Goal: Book appointment/travel/reservation

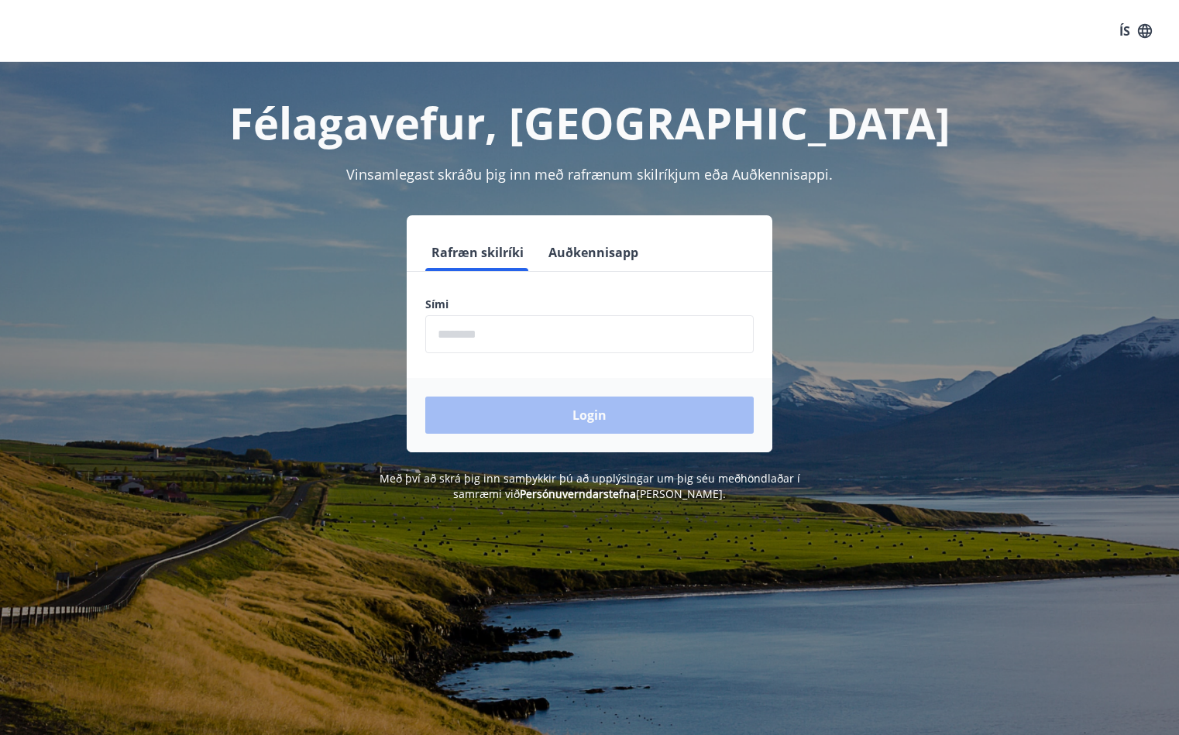
click at [43, 664] on div "Félagavefur, Stavís Vinsamlegast skráðu þig inn með rafrænum skilríkjum eða Auð…" at bounding box center [589, 429] width 1179 height 735
click at [621, 342] on input "phone" at bounding box center [589, 334] width 328 height 38
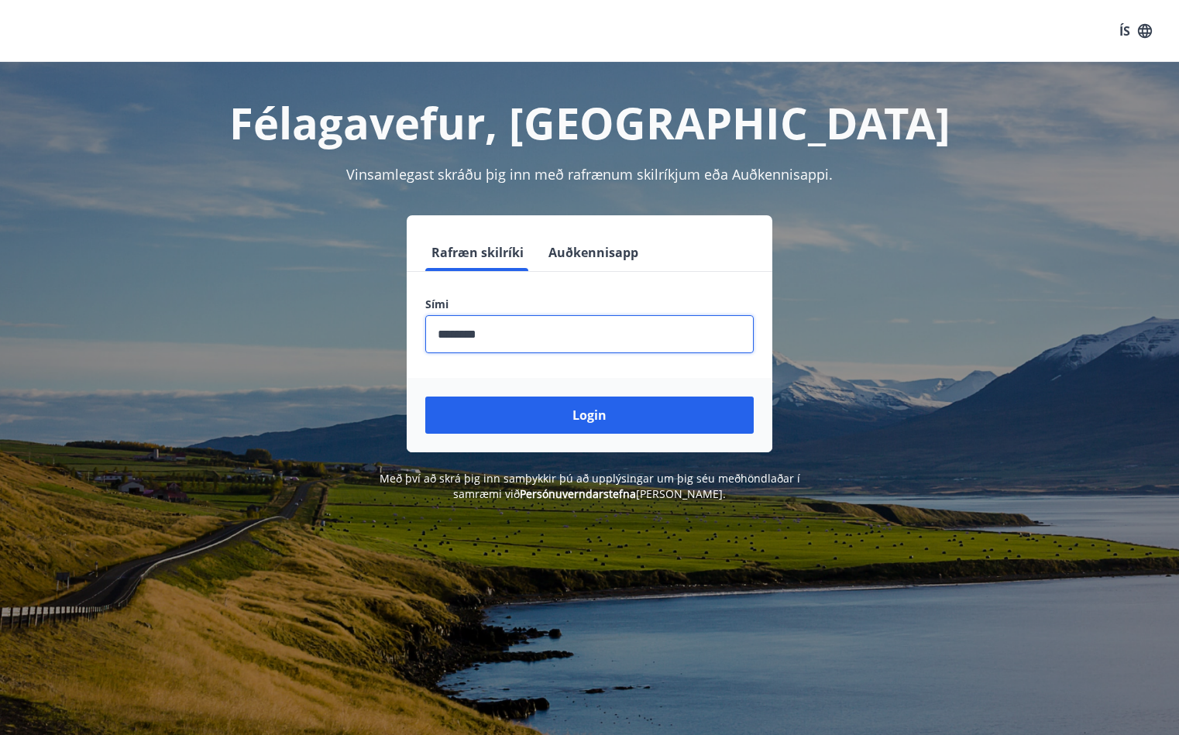
type input "********"
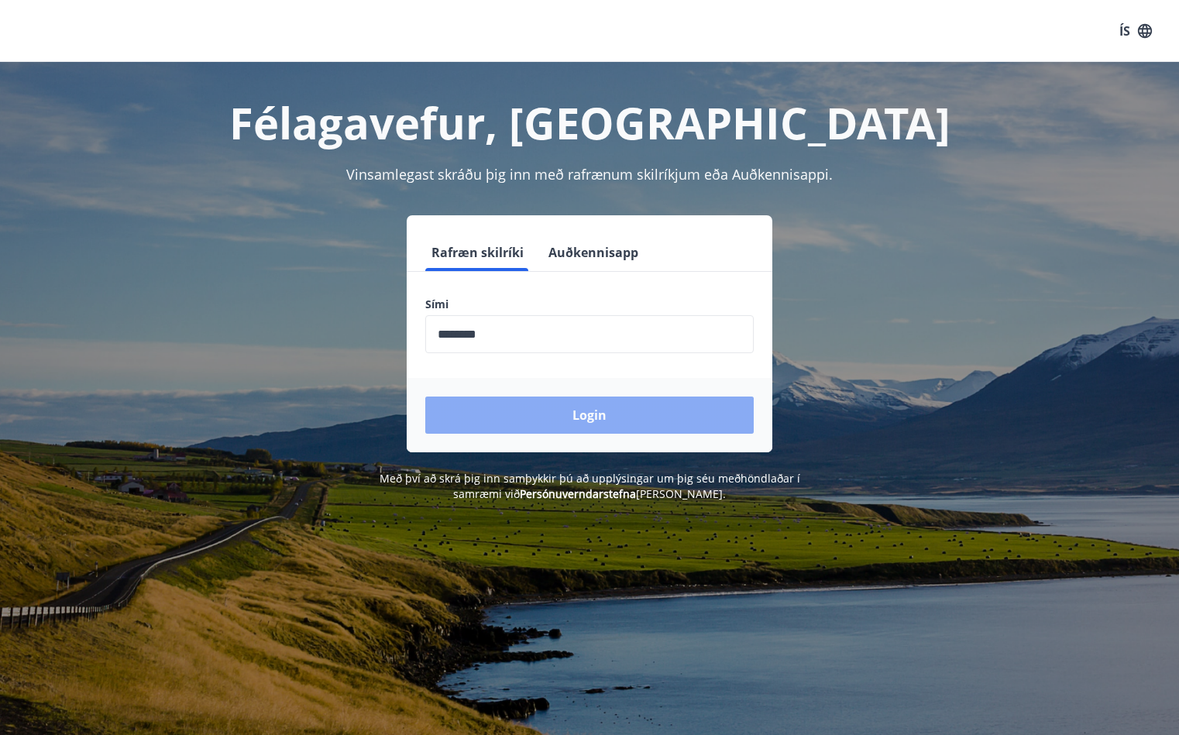
click at [699, 424] on button "Login" at bounding box center [589, 414] width 328 height 37
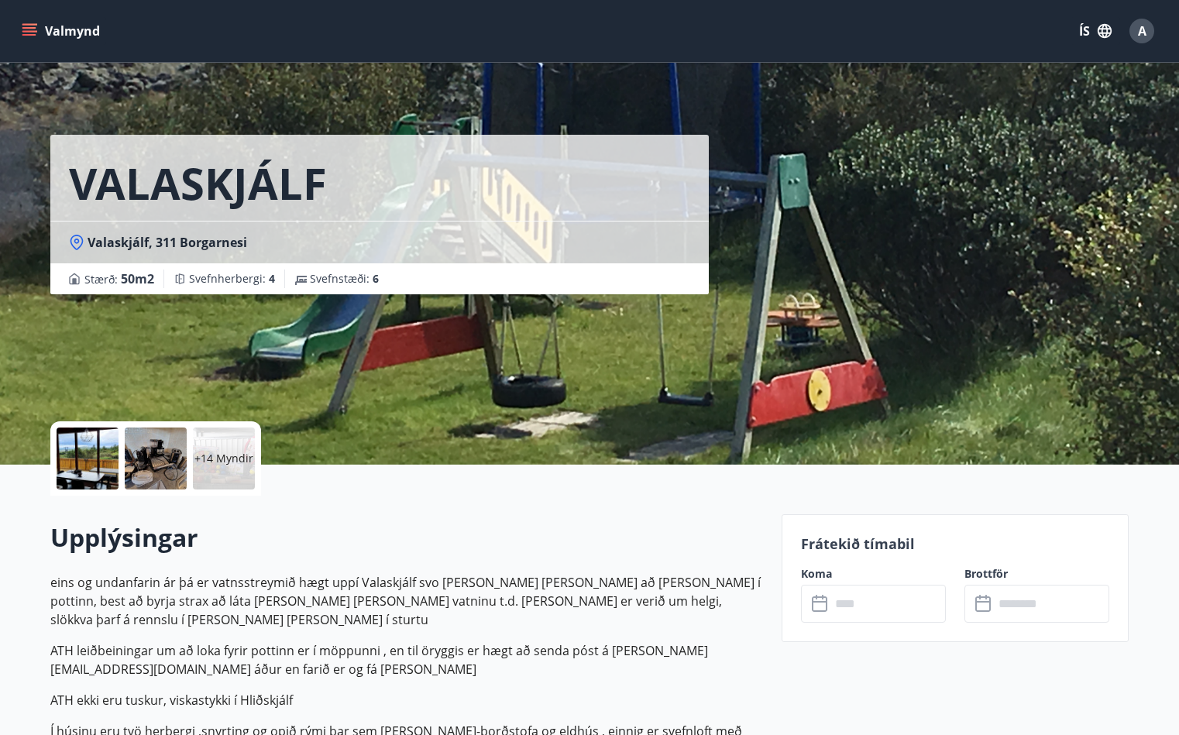
click at [891, 596] on input "text" at bounding box center [887, 604] width 115 height 38
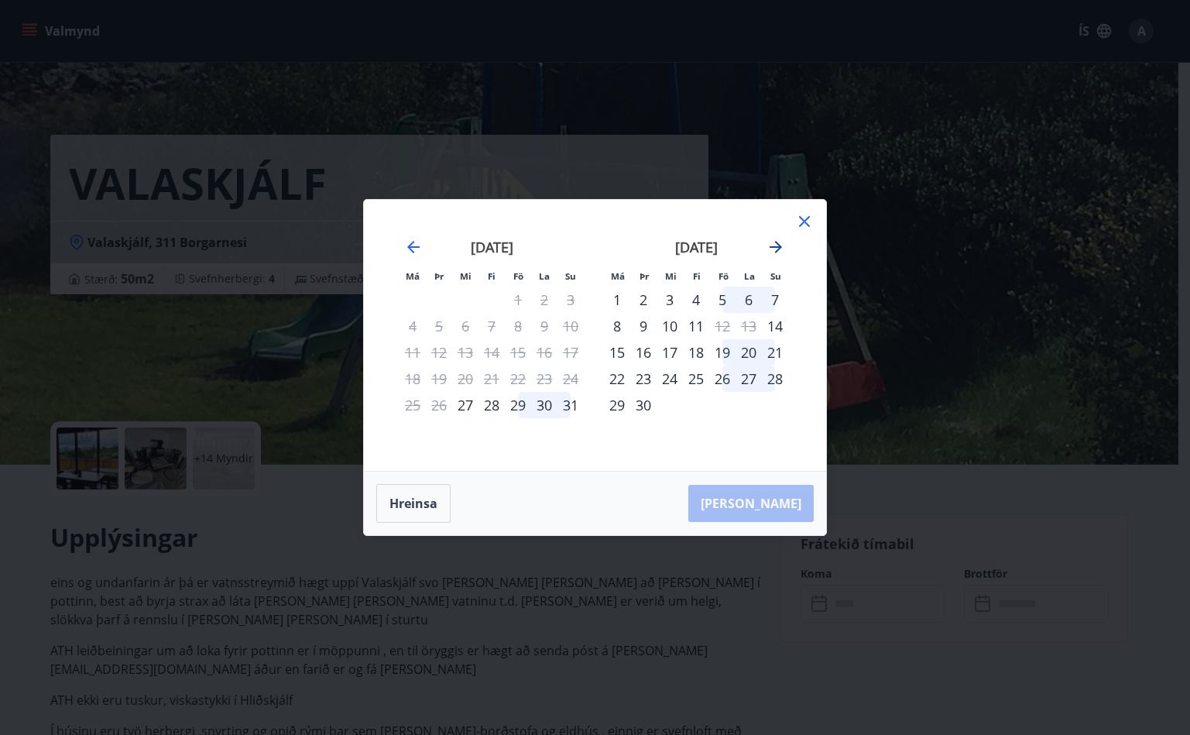
click at [781, 242] on icon "Move forward to switch to the next month." at bounding box center [776, 247] width 19 height 19
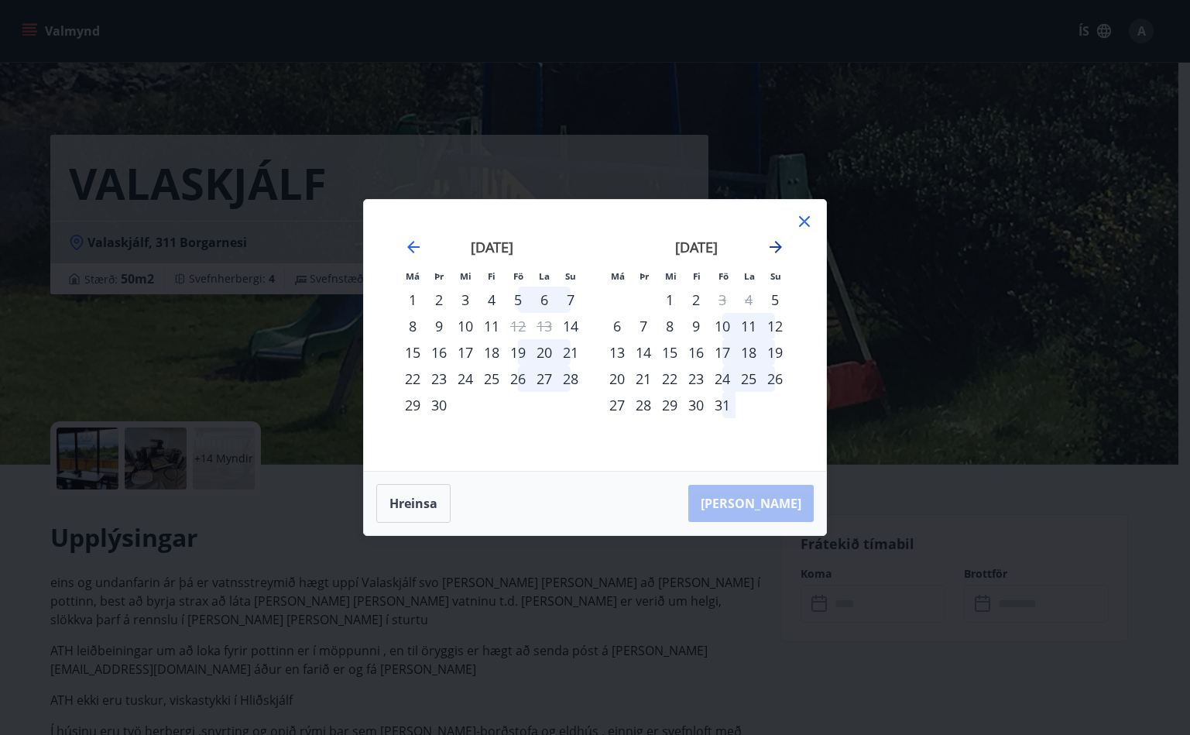
click at [781, 242] on icon "Move forward to switch to the next month." at bounding box center [776, 247] width 19 height 19
click at [517, 408] on div "31" at bounding box center [518, 405] width 26 height 26
click at [771, 293] on div "2" at bounding box center [775, 300] width 26 height 26
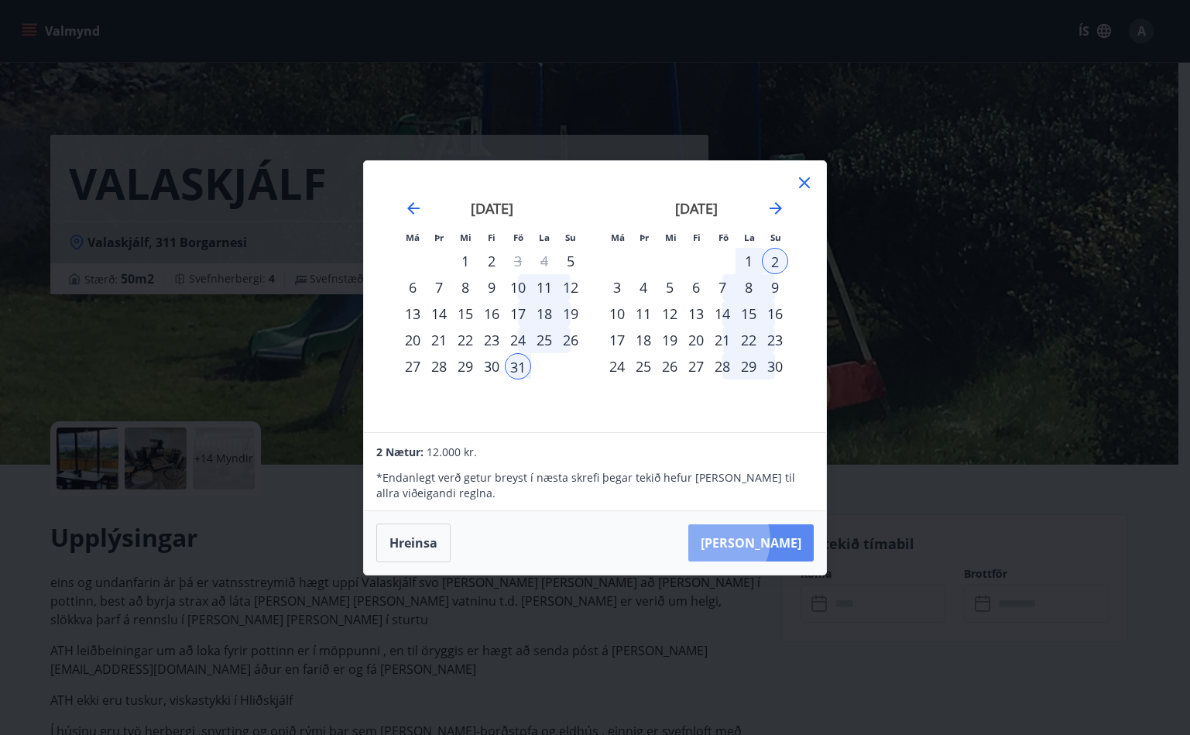
click at [759, 539] on button "[PERSON_NAME]" at bounding box center [750, 542] width 125 height 37
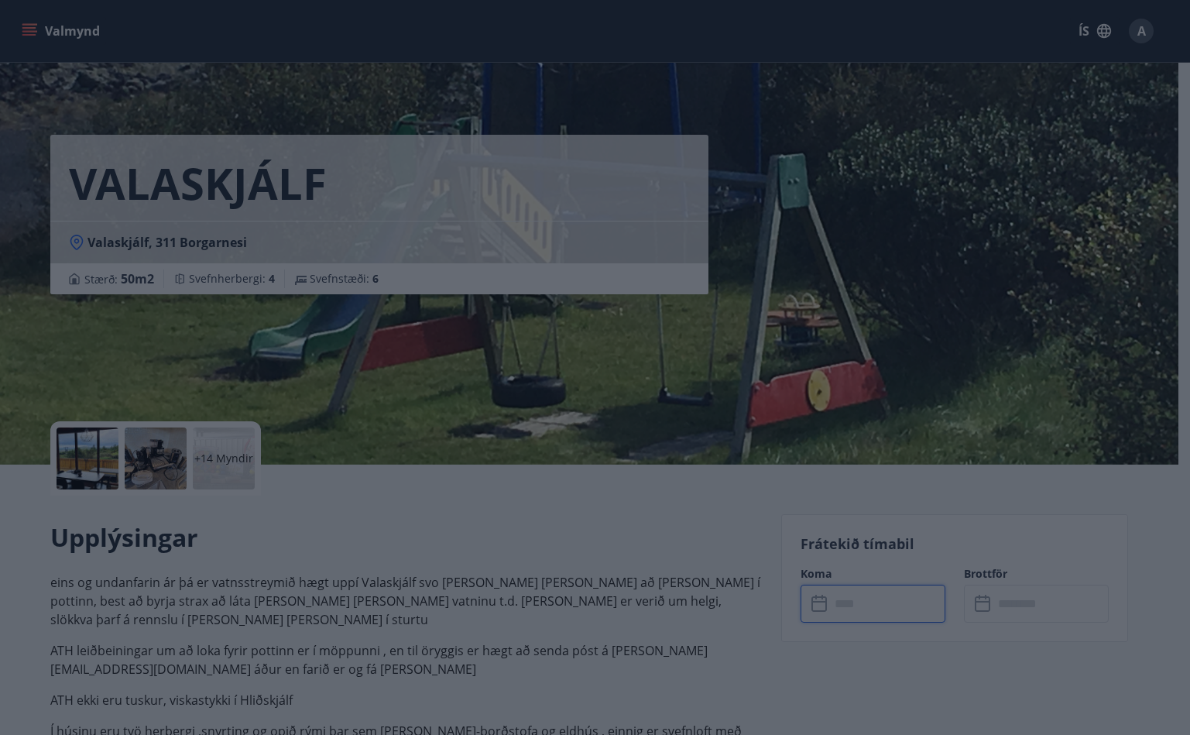
type input "******"
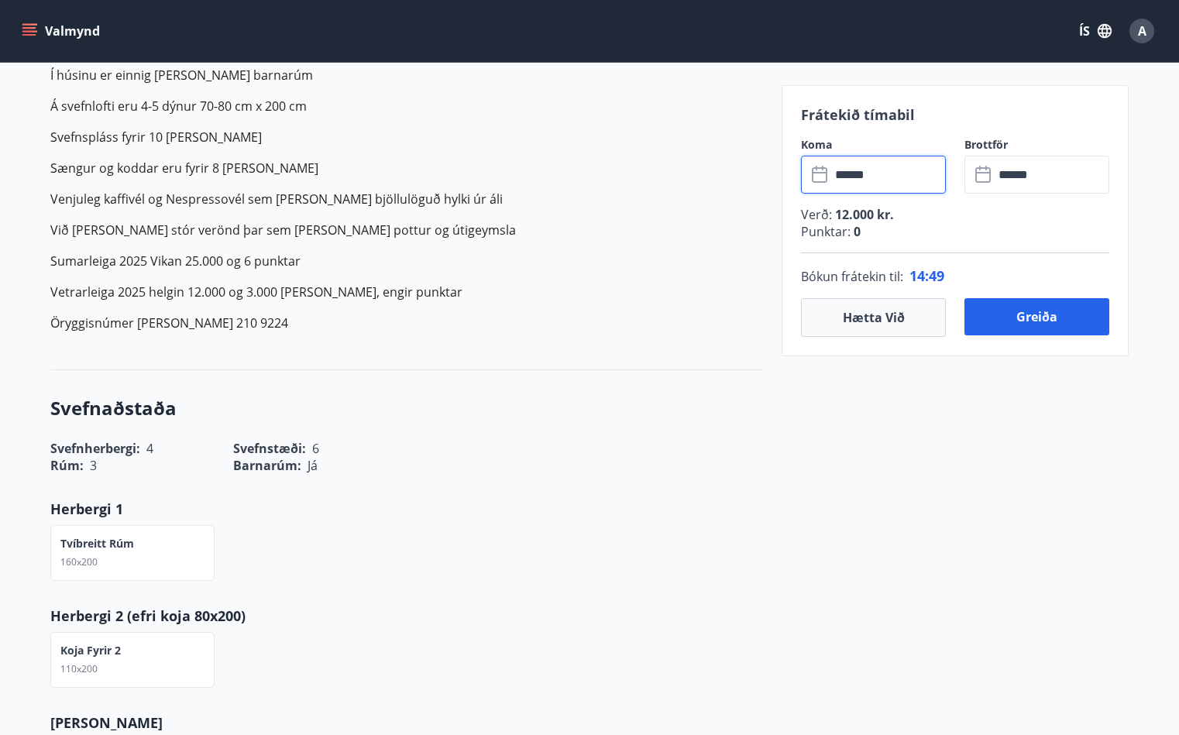
scroll to position [774, 0]
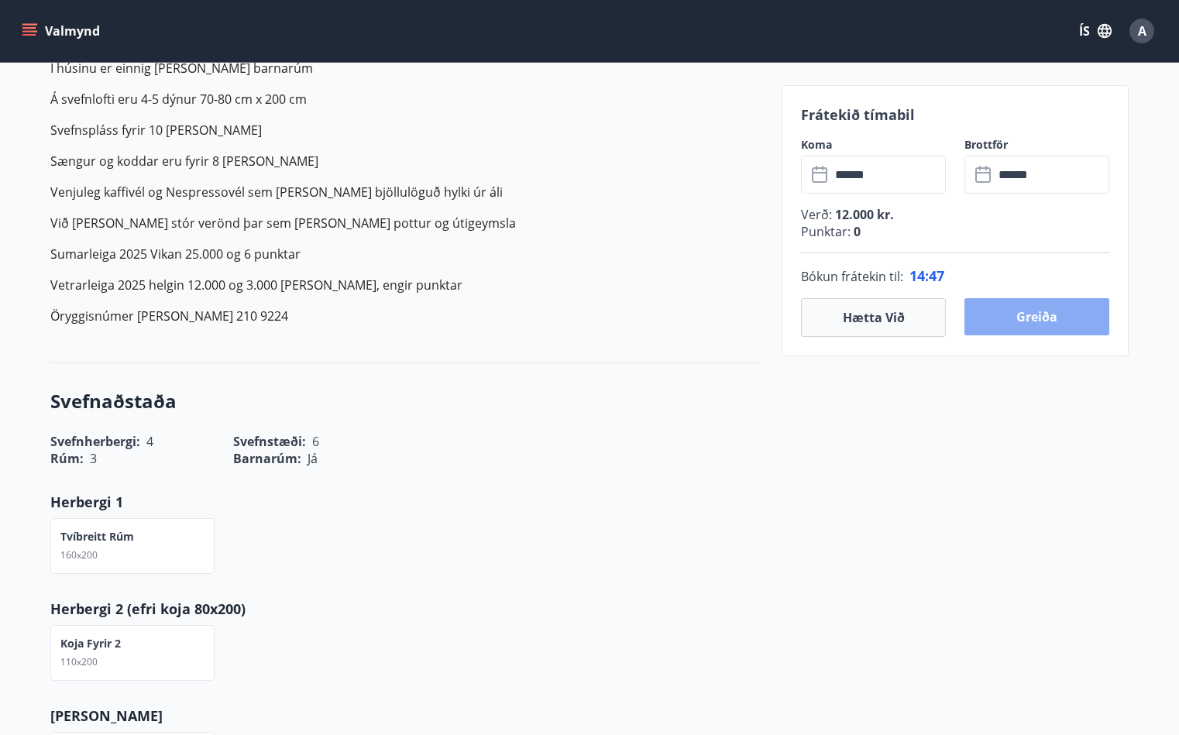
click at [1052, 324] on button "Greiða" at bounding box center [1036, 316] width 145 height 37
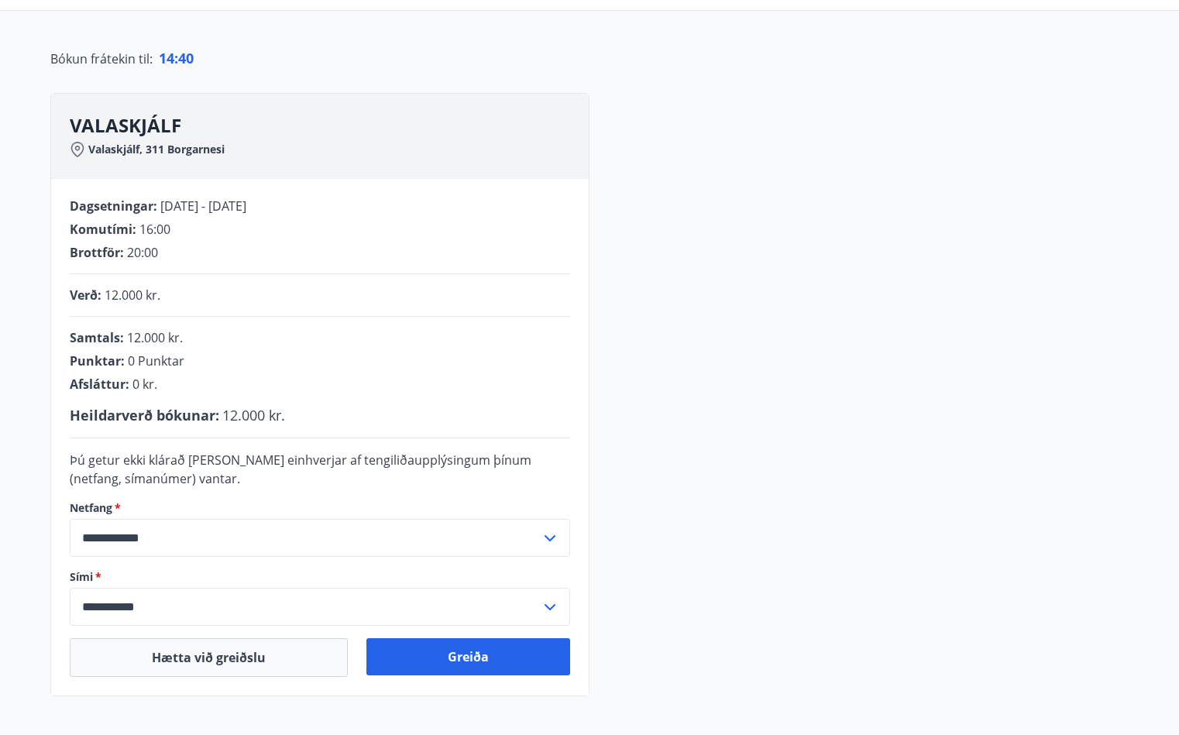
scroll to position [290, 0]
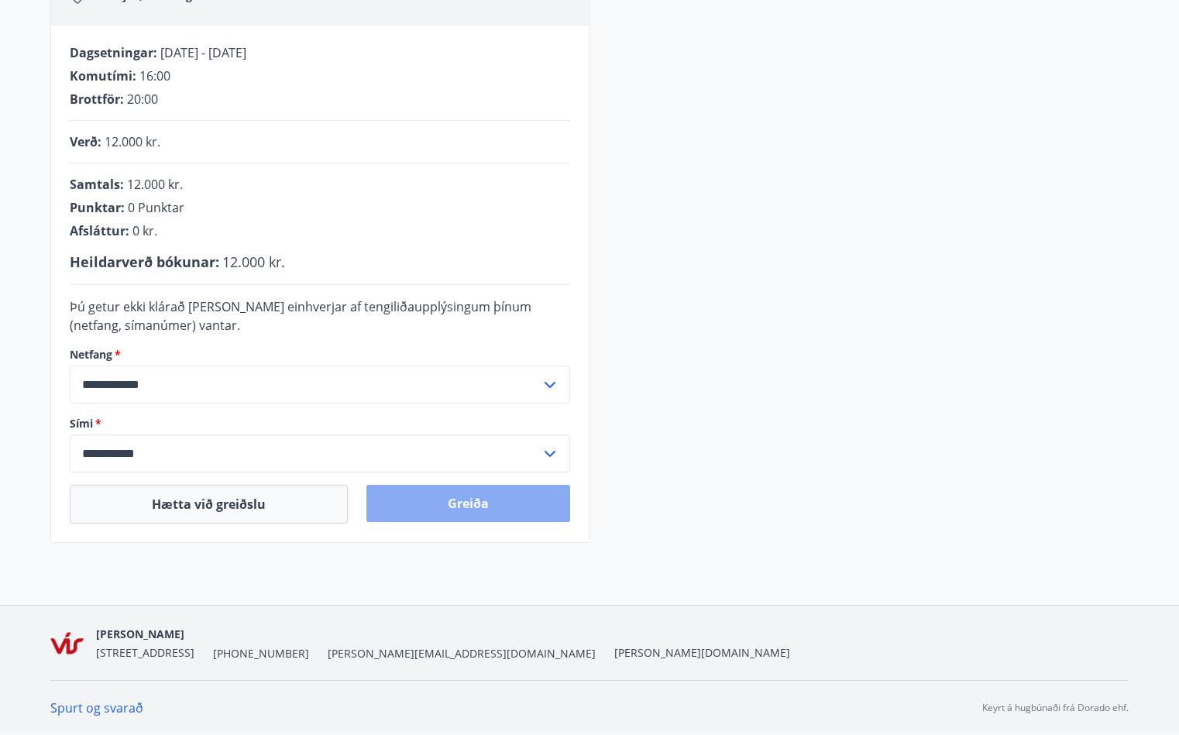
click at [466, 504] on button "Greiða" at bounding box center [468, 503] width 204 height 37
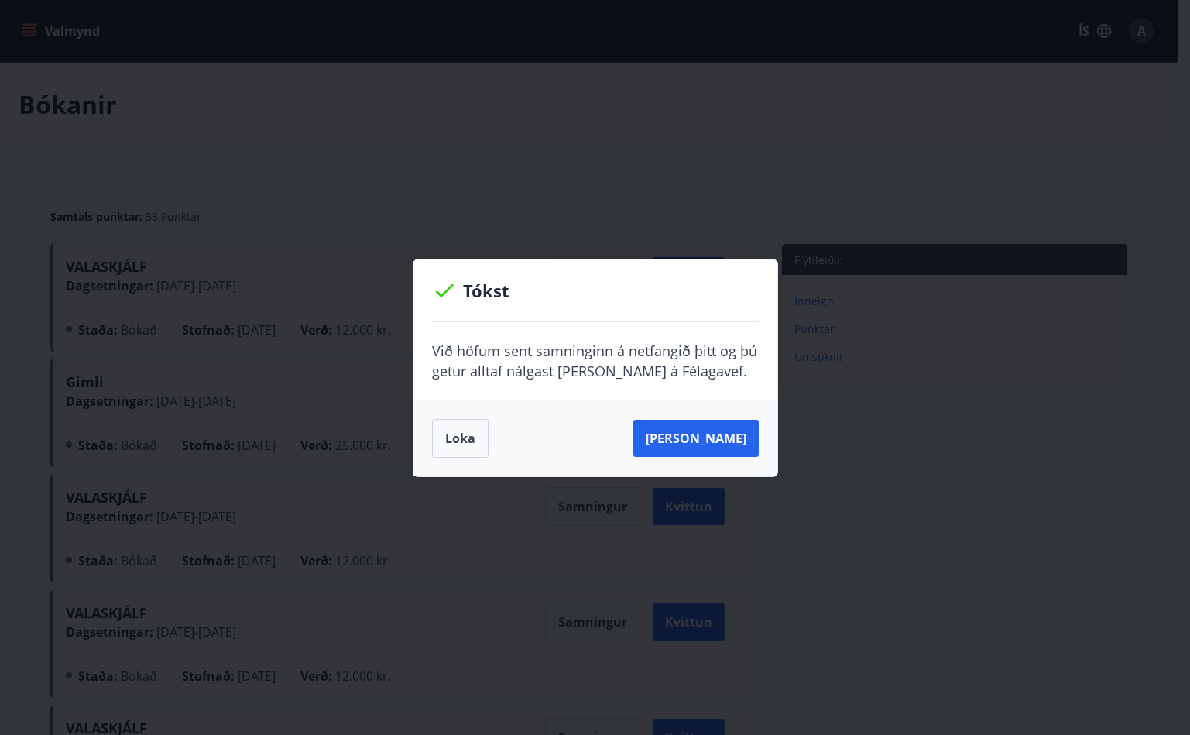
click at [522, 438] on div "[PERSON_NAME]" at bounding box center [595, 438] width 327 height 39
click at [465, 442] on button "Loka" at bounding box center [460, 438] width 57 height 39
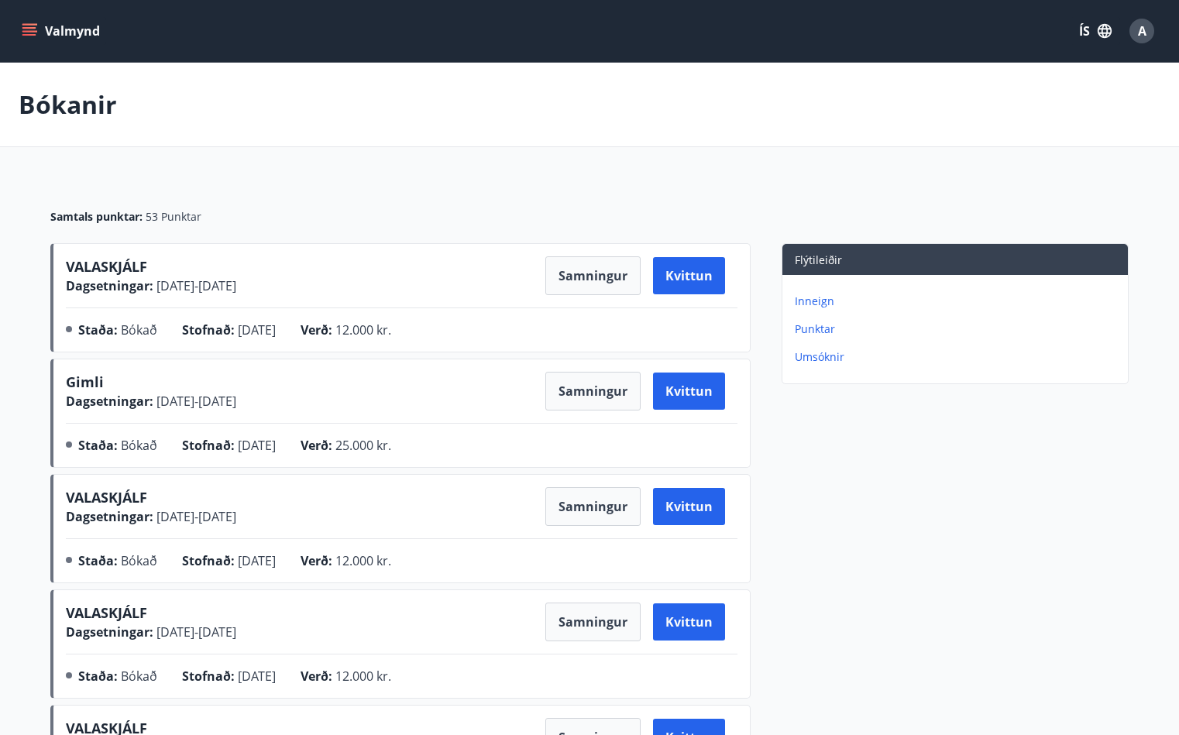
click at [39, 25] on button "Valmynd" at bounding box center [63, 31] width 88 height 28
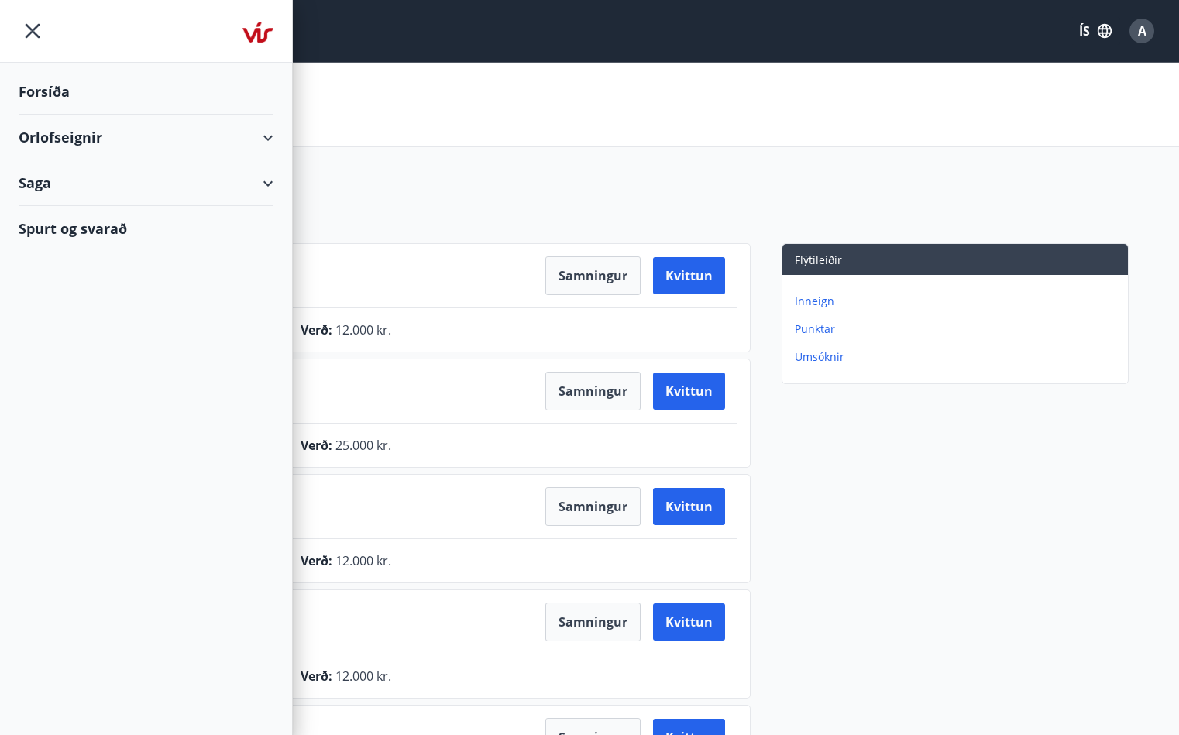
click at [57, 129] on div "Orlofseignir" at bounding box center [146, 138] width 255 height 46
click at [73, 180] on div "Framboð" at bounding box center [146, 176] width 230 height 33
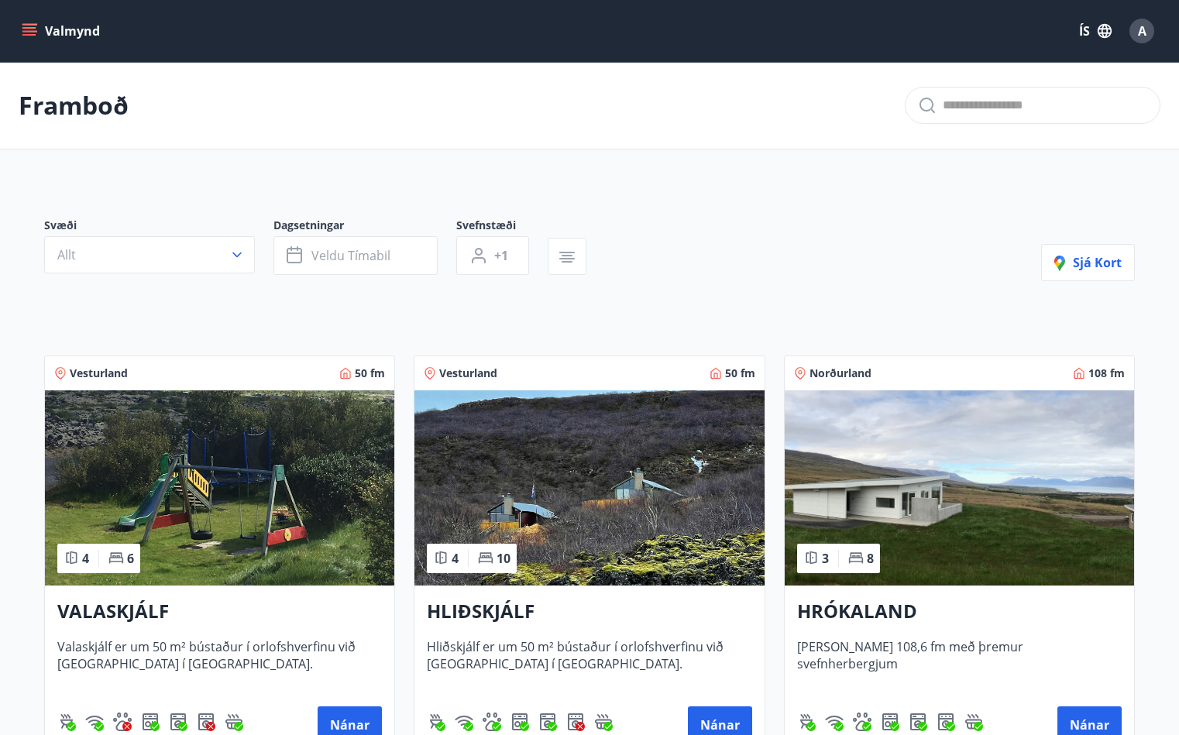
click at [319, 435] on img at bounding box center [219, 487] width 349 height 195
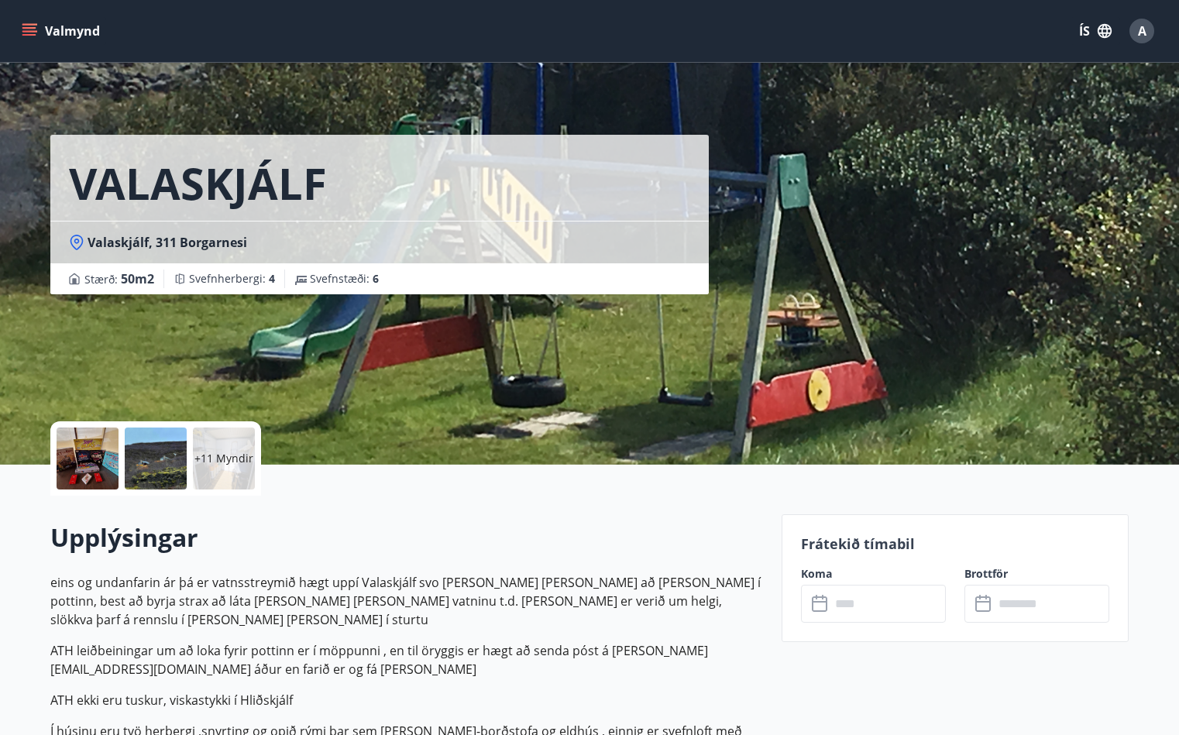
click at [93, 466] on div at bounding box center [88, 458] width 62 height 62
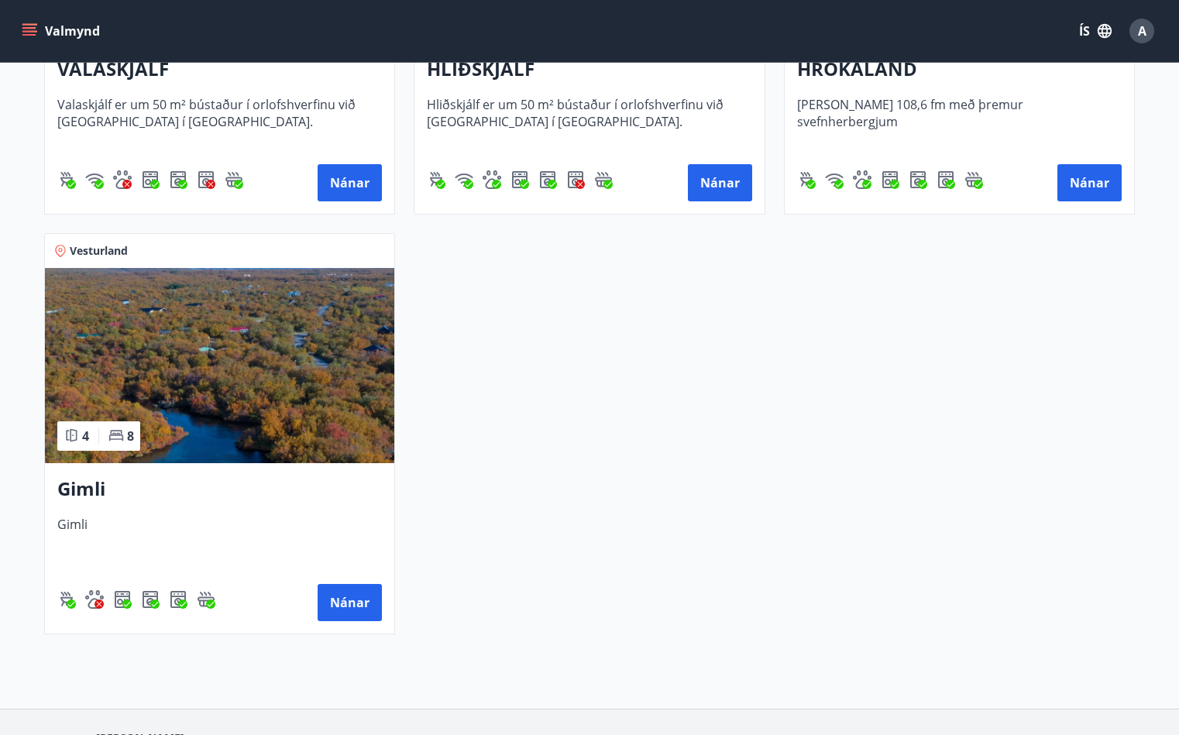
click at [208, 359] on img at bounding box center [219, 365] width 349 height 195
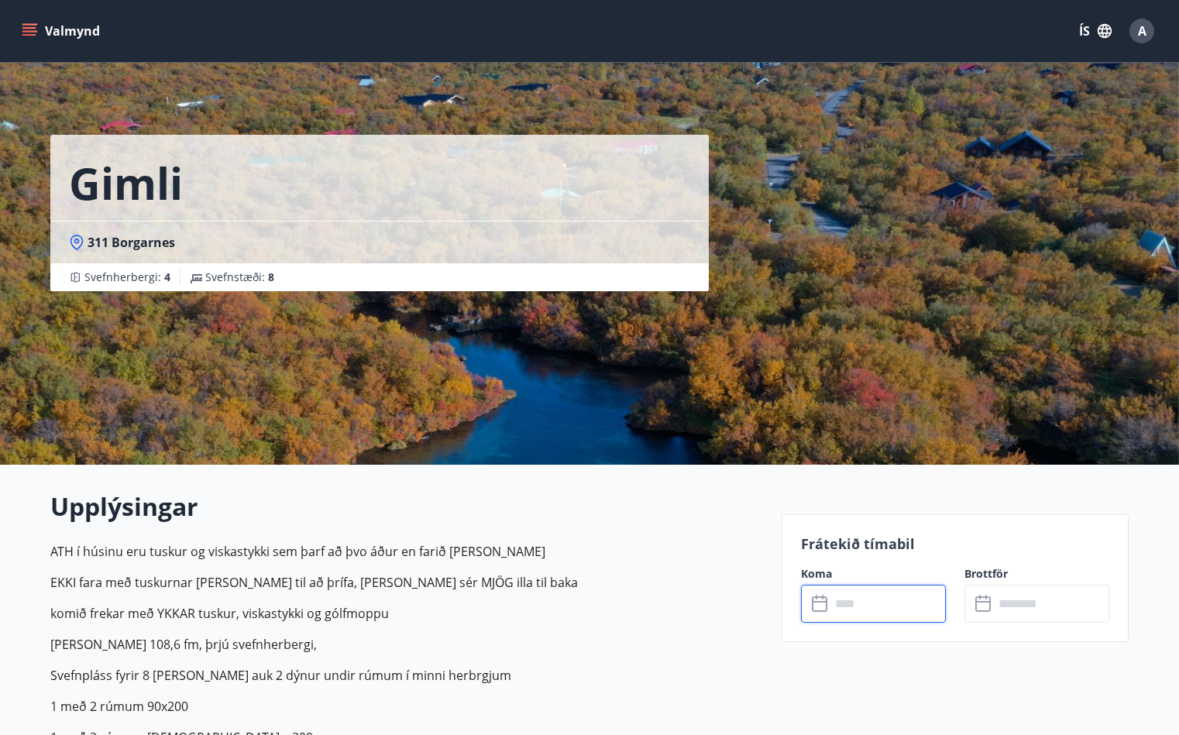
click at [863, 606] on input "text" at bounding box center [887, 604] width 115 height 38
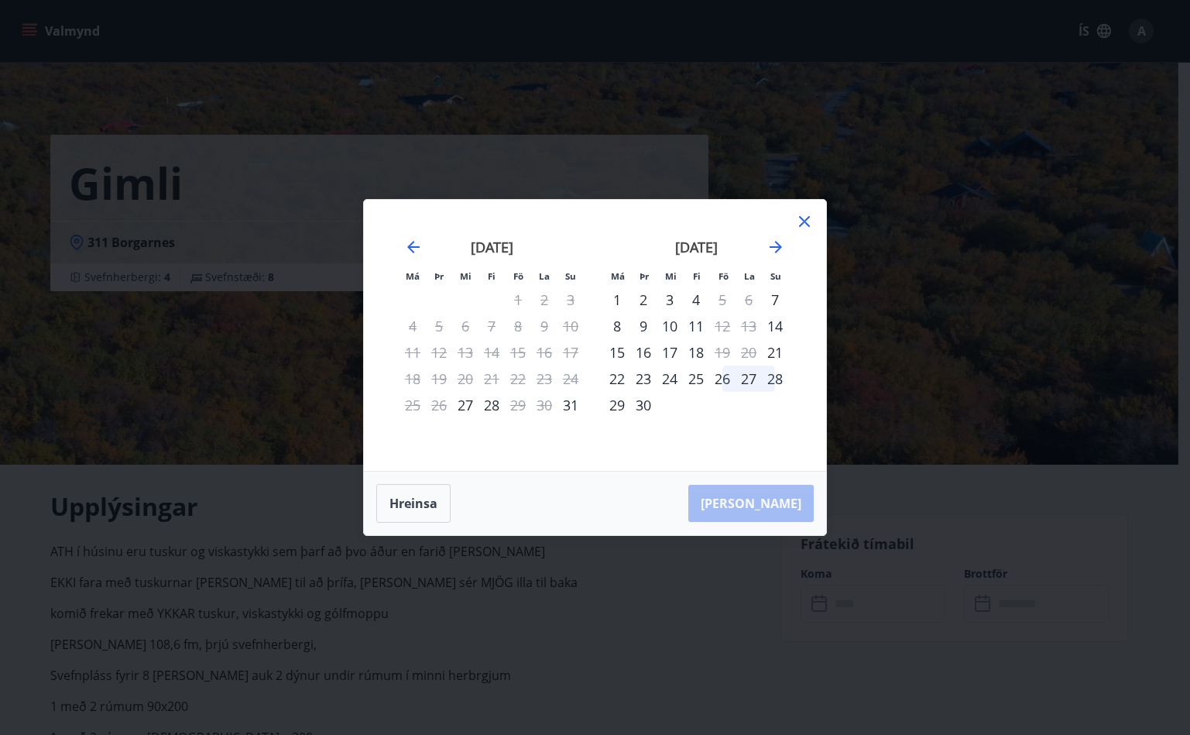
click at [808, 219] on icon at bounding box center [804, 221] width 11 height 11
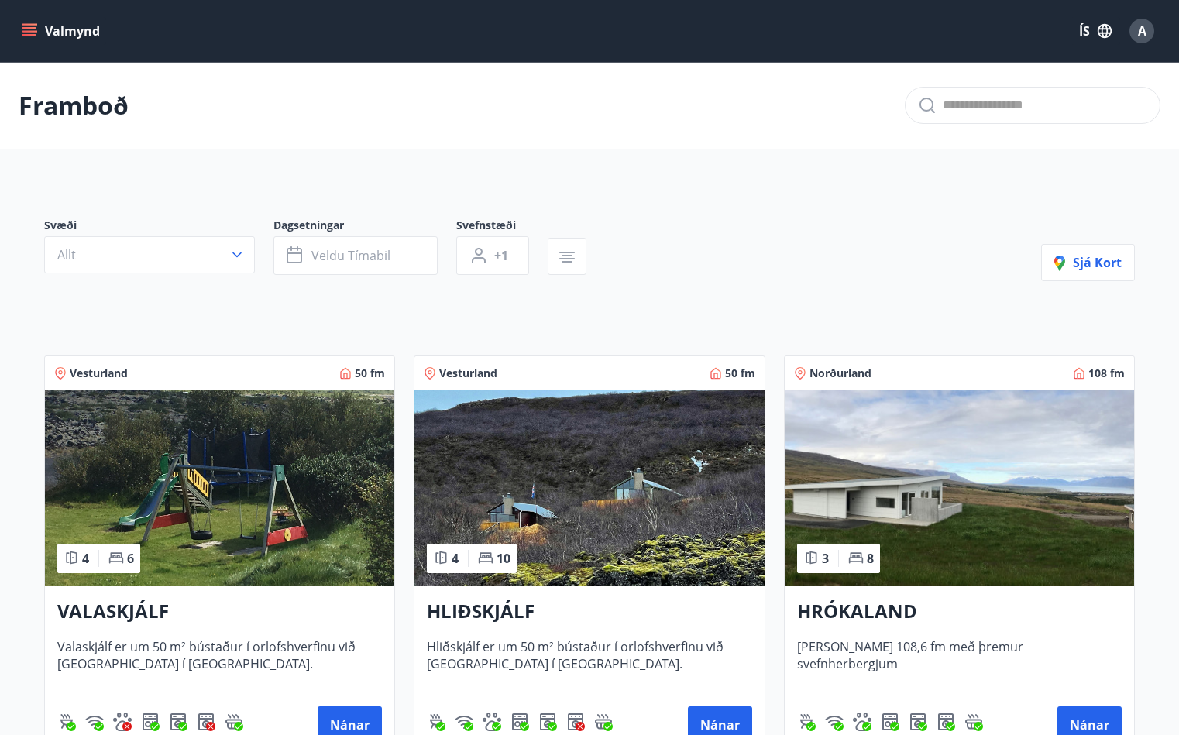
click at [240, 443] on img at bounding box center [219, 487] width 349 height 195
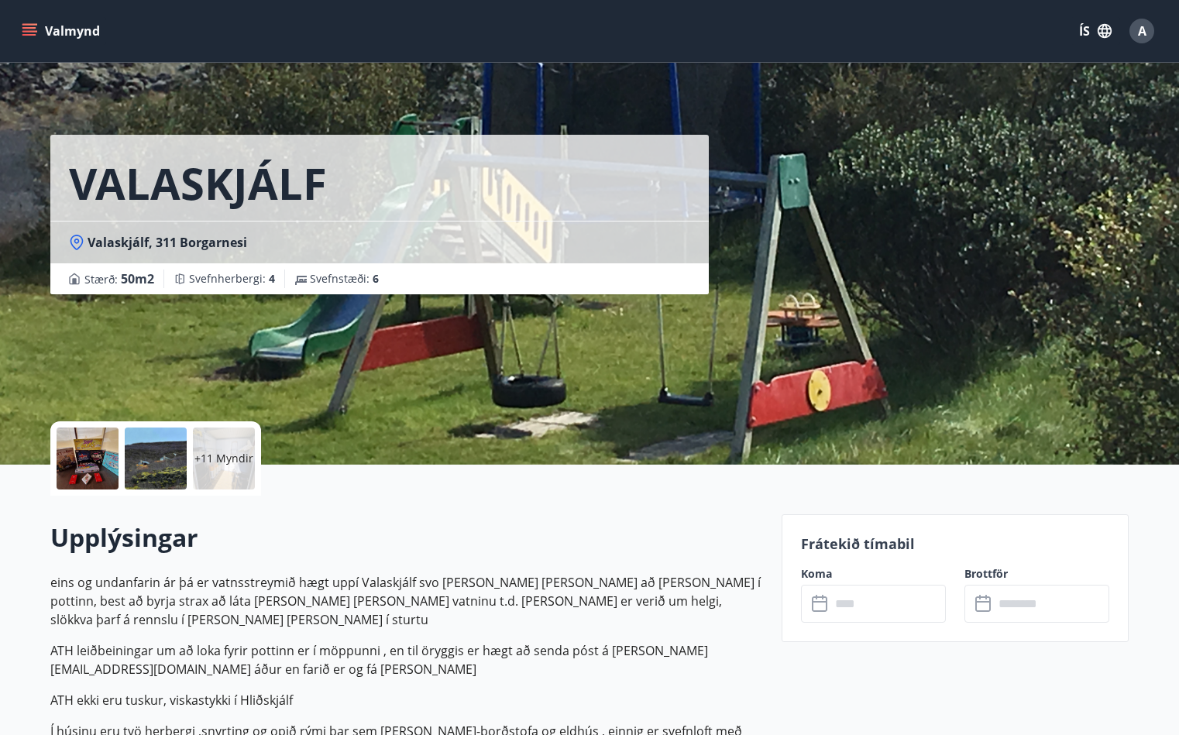
click at [101, 448] on div at bounding box center [88, 458] width 62 height 62
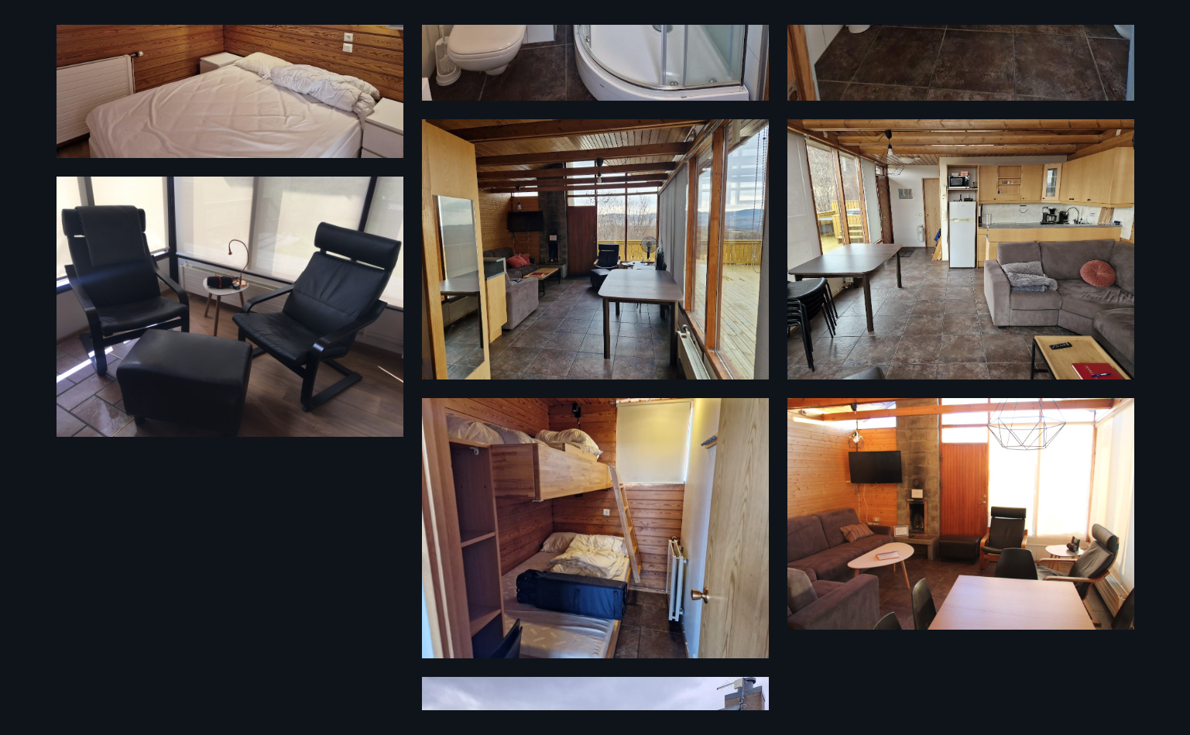
scroll to position [1316, 0]
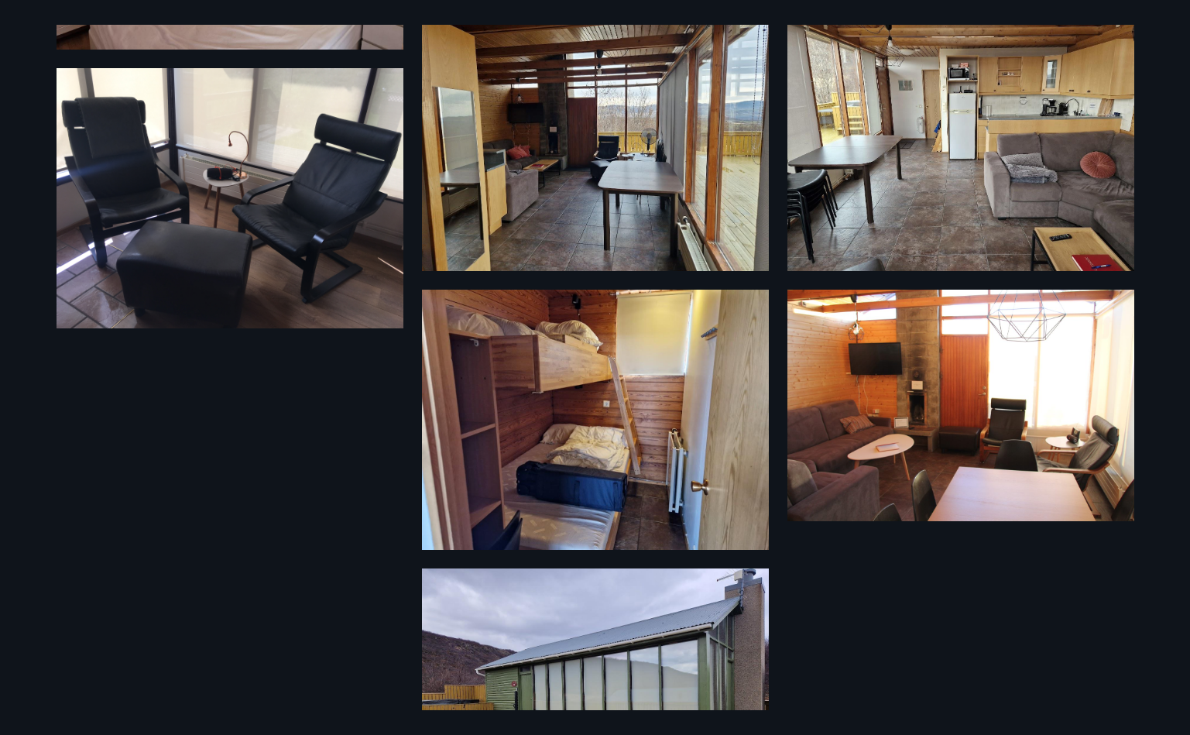
click at [620, 200] on img at bounding box center [595, 141] width 347 height 260
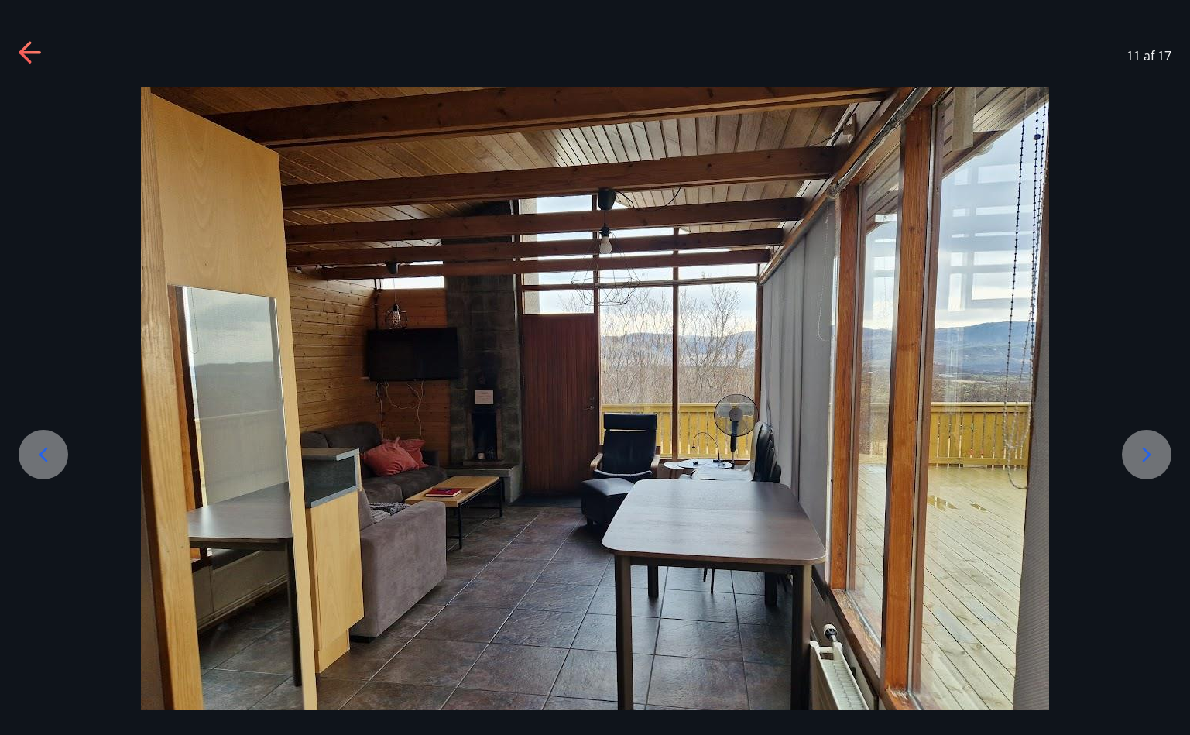
click at [98, 36] on div "11 af 17" at bounding box center [595, 56] width 1190 height 62
